Goal: Information Seeking & Learning: Understand process/instructions

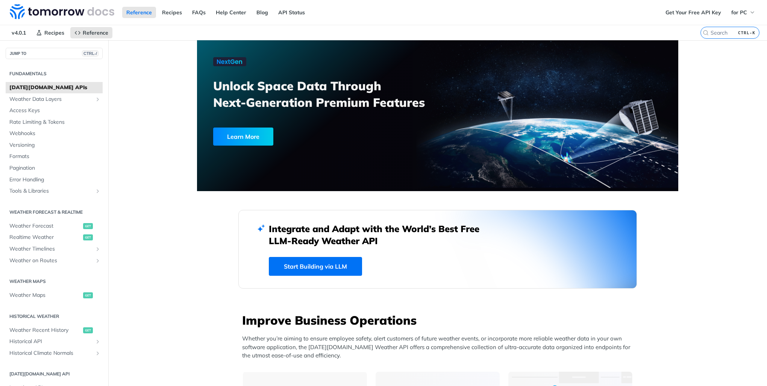
drag, startPoint x: 0, startPoint y: 0, endPoint x: 44, endPoint y: 88, distance: 97.9
drag, startPoint x: 44, startPoint y: 88, endPoint x: 167, endPoint y: 204, distance: 169.2
drag, startPoint x: 167, startPoint y: 204, endPoint x: 83, endPoint y: 249, distance: 94.9
click at [83, 249] on span "Weather Timelines" at bounding box center [50, 249] width 83 height 8
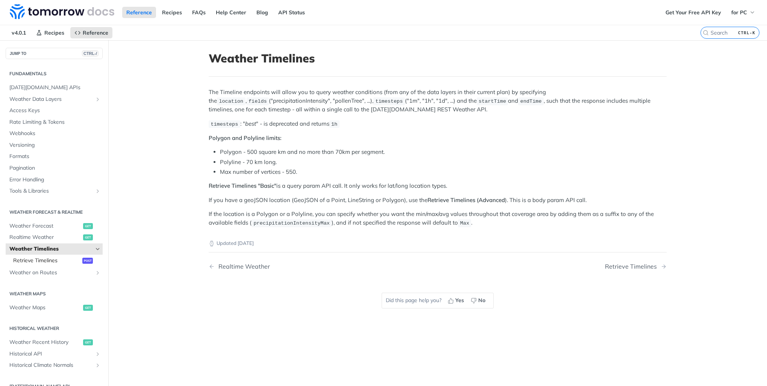
click at [82, 262] on span "post" at bounding box center [87, 261] width 11 height 6
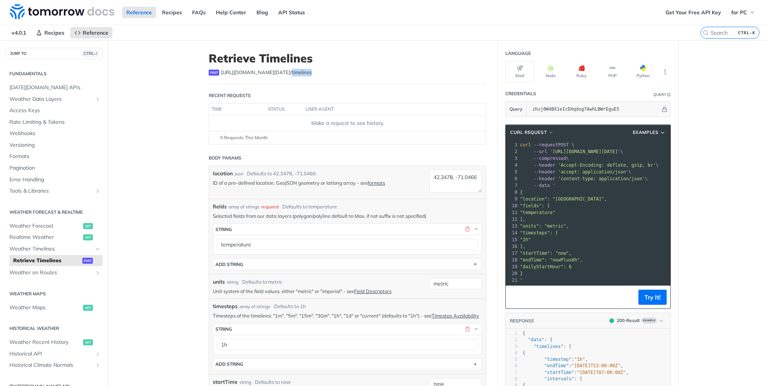
drag, startPoint x: 276, startPoint y: 71, endPoint x: 299, endPoint y: 70, distance: 23.4
click at [299, 70] on div "post [URL][DOMAIN_NAME][DATE] /timelines" at bounding box center [347, 73] width 277 height 8
drag, startPoint x: 299, startPoint y: 70, endPoint x: 283, endPoint y: 73, distance: 16.9
copy span "timelines"
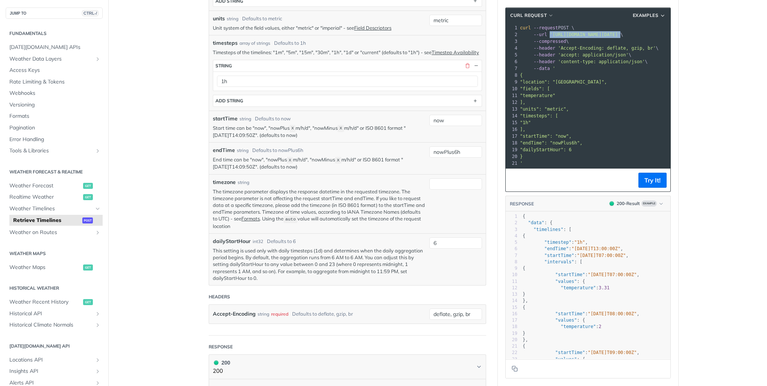
drag, startPoint x: 663, startPoint y: 34, endPoint x: 545, endPoint y: 35, distance: 117.7
click at [545, 35] on span "--url '[URL][DOMAIN_NAME][DATE]' \" at bounding box center [571, 34] width 103 height 5
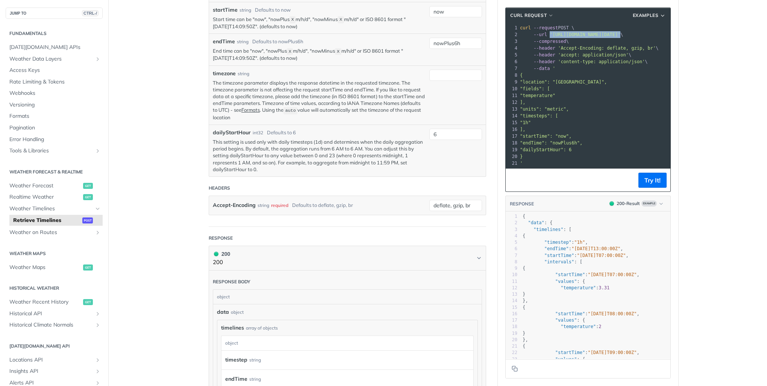
scroll to position [376, 0]
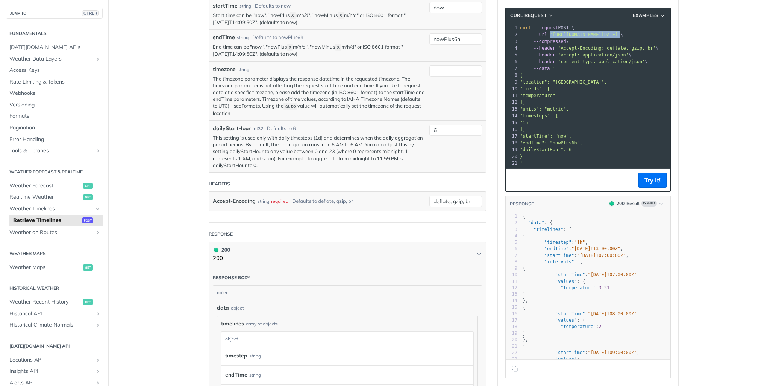
copy span "'[URL][DOMAIN_NAME][DATE]'"
